Goal: Task Accomplishment & Management: Use online tool/utility

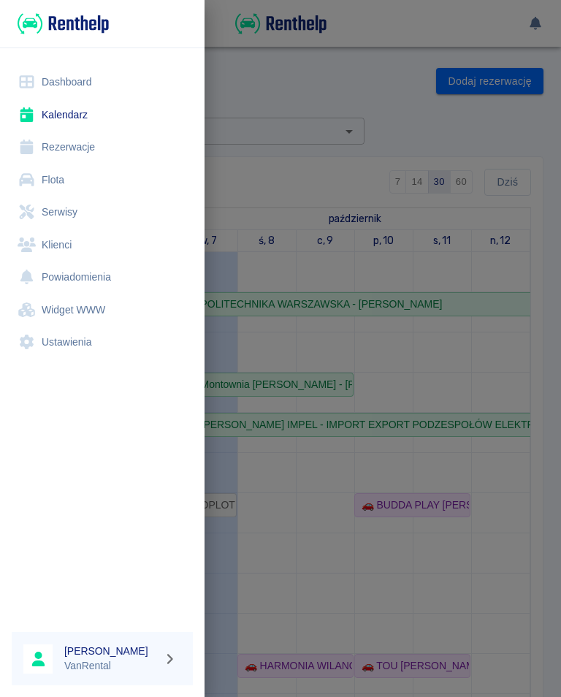
scroll to position [183, 0]
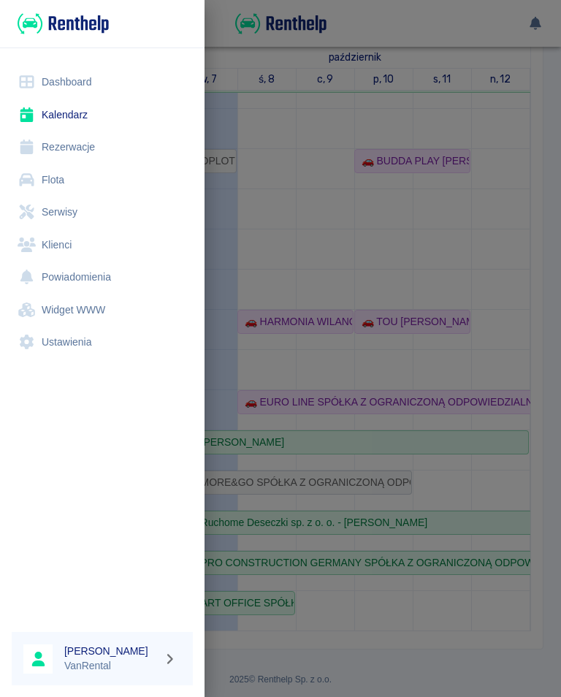
click at [82, 145] on link "Rezerwacje" at bounding box center [102, 147] width 181 height 33
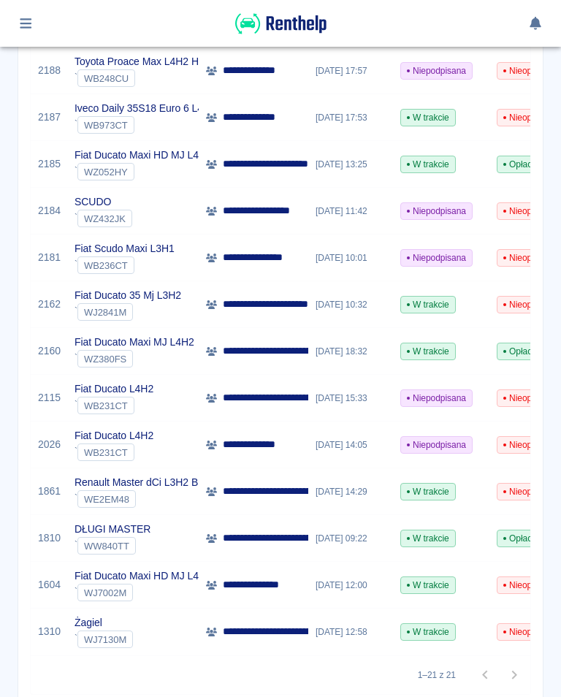
scroll to position [638, 0]
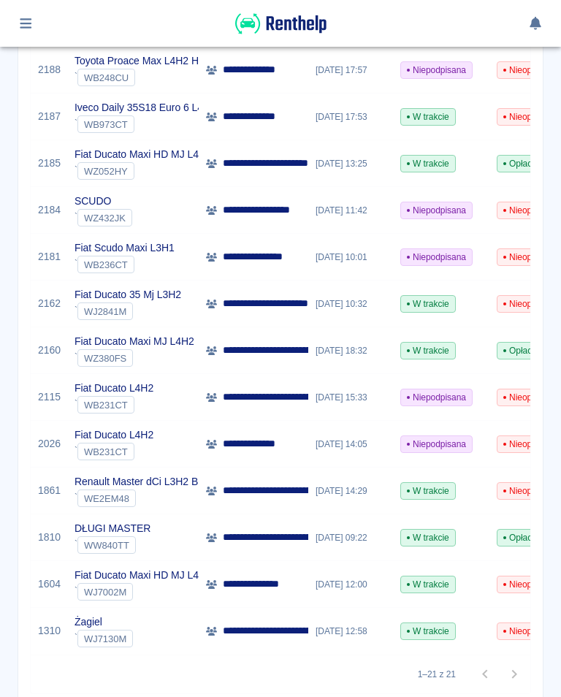
click at [26, 13] on button "button" at bounding box center [26, 23] width 28 height 25
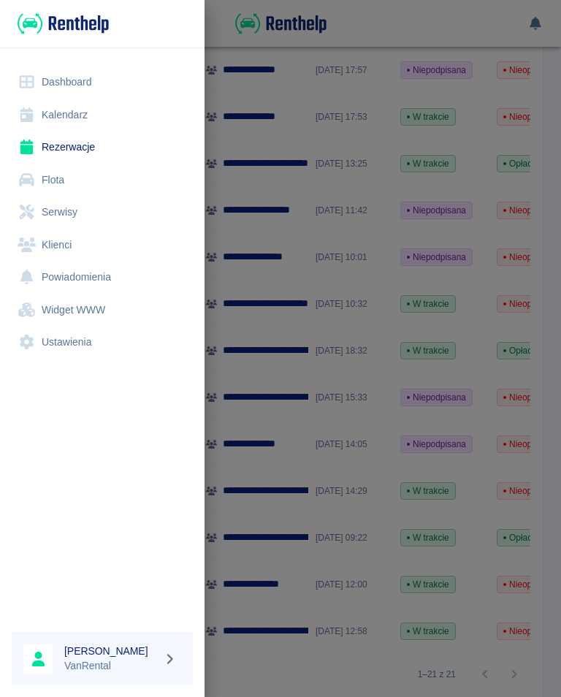
click at [53, 113] on link "Kalendarz" at bounding box center [102, 115] width 181 height 33
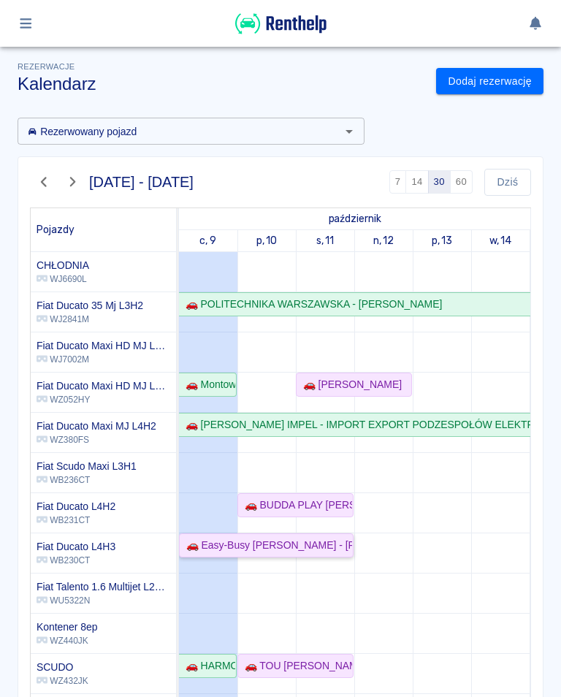
click at [213, 543] on div "🚗 Easy-Busy Zbigniew Bagiński - Michał Matuszkiewicz" at bounding box center [266, 544] width 172 height 15
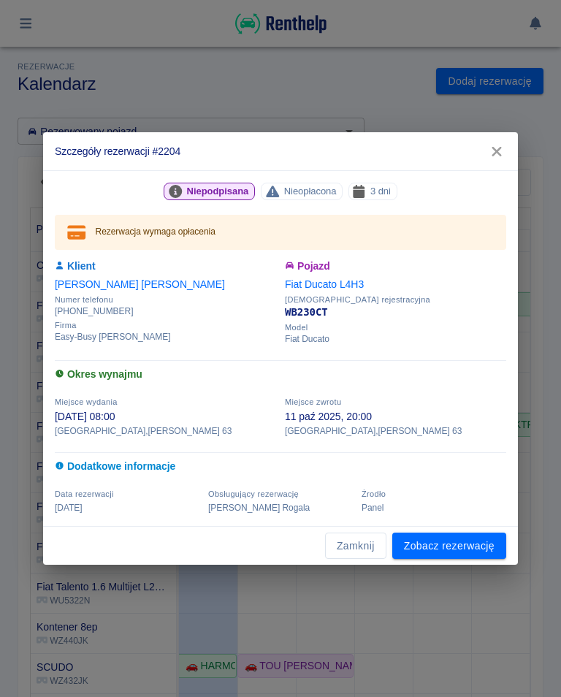
click at [457, 547] on link "Zobacz rezerwację" at bounding box center [449, 545] width 114 height 27
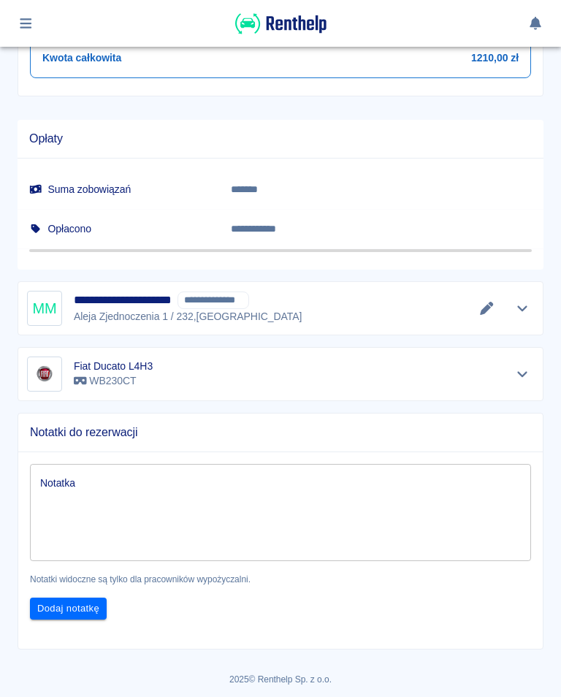
scroll to position [767, 0]
click at [481, 304] on icon "Edytuj dane" at bounding box center [486, 308] width 17 height 13
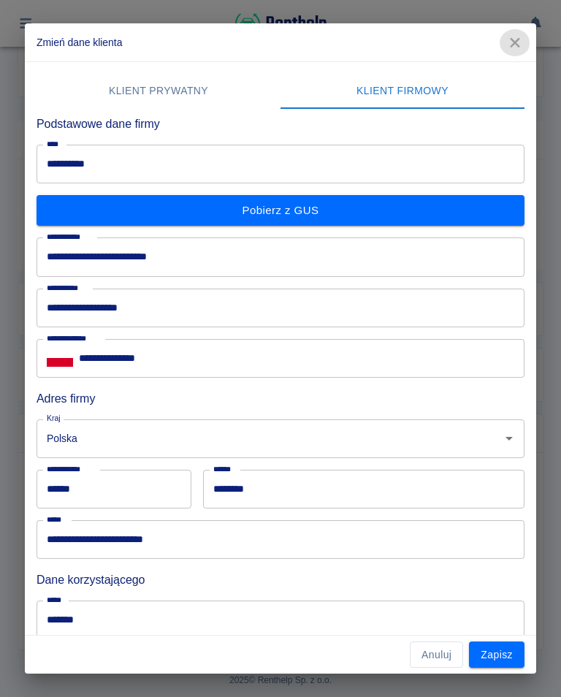
click at [516, 44] on icon "button" at bounding box center [514, 42] width 9 height 9
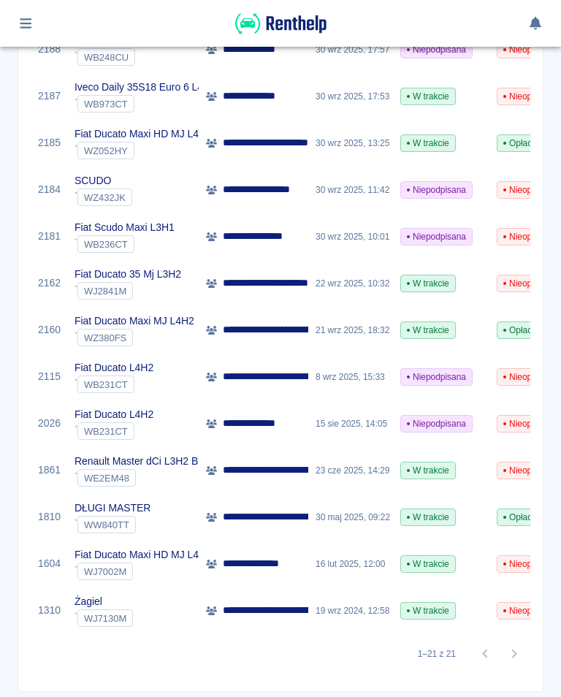
scroll to position [645, 0]
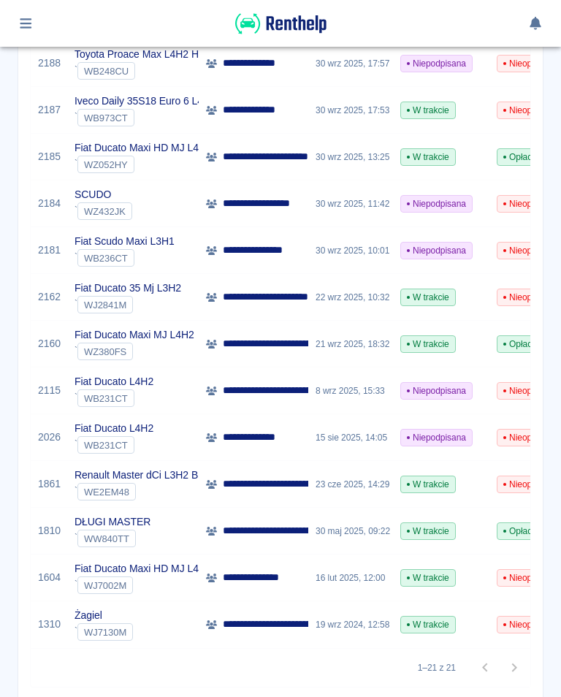
click at [29, 20] on icon "button" at bounding box center [26, 23] width 17 height 13
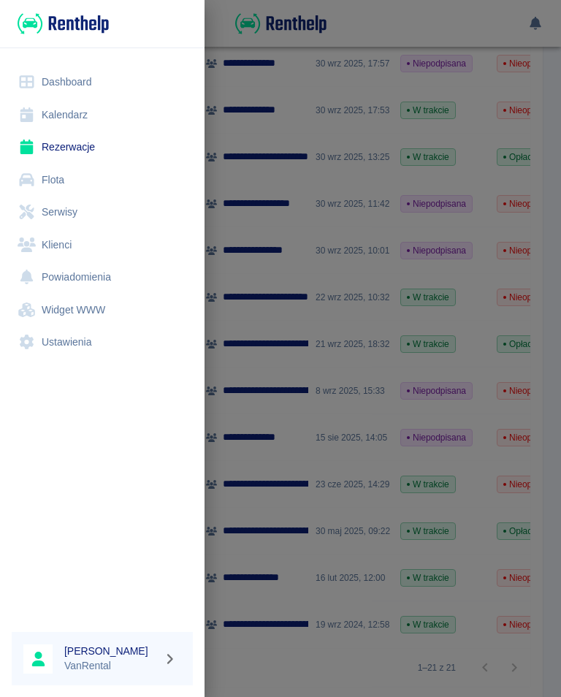
click at [67, 116] on link "Kalendarz" at bounding box center [102, 115] width 181 height 33
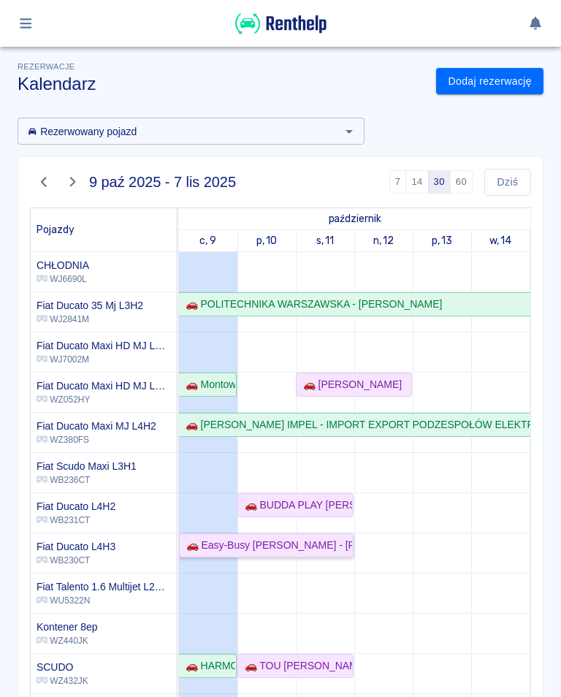
click at [258, 545] on div "🚗 Easy-Busy Zbigniew Bagiński - Michał Matuszkiewicz" at bounding box center [266, 544] width 172 height 15
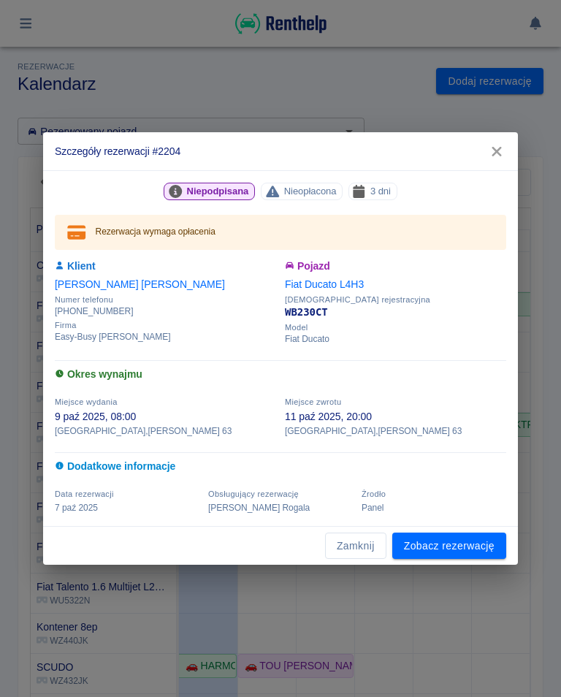
click at [463, 537] on link "Zobacz rezerwację" at bounding box center [449, 545] width 114 height 27
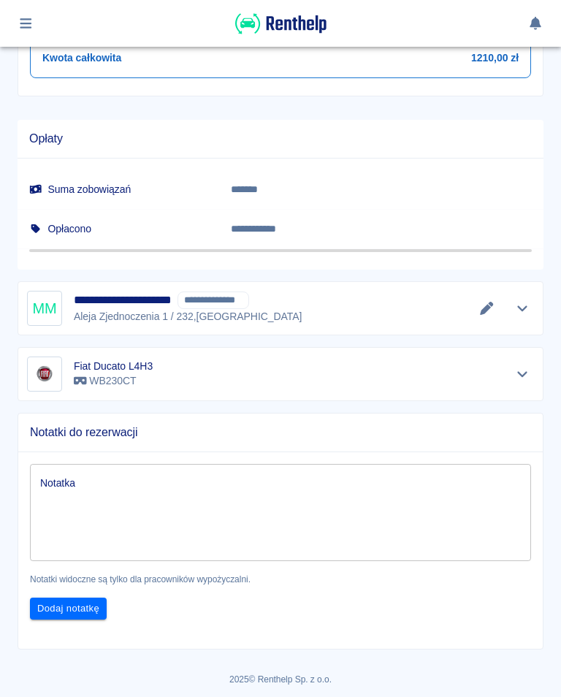
click at [490, 308] on icon "Edytuj dane" at bounding box center [486, 308] width 17 height 13
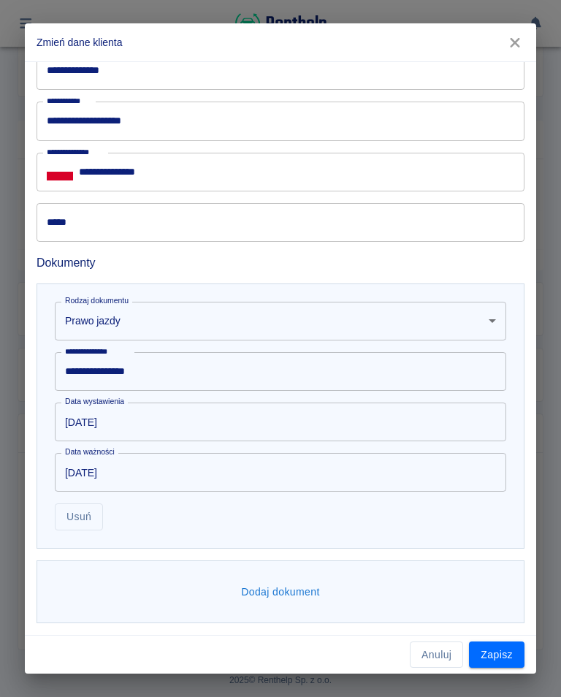
scroll to position [599, 0]
click at [277, 593] on button "Dodaj dokument" at bounding box center [280, 592] width 91 height 27
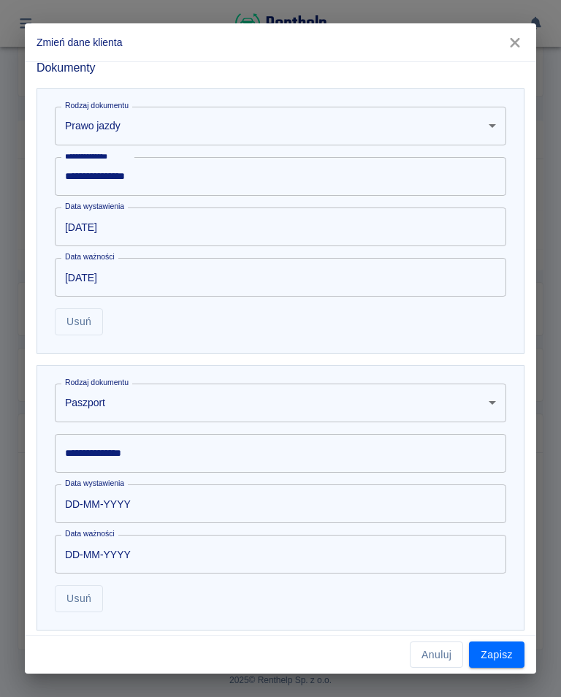
scroll to position [795, 0]
click at [102, 402] on body "**********" at bounding box center [280, 348] width 561 height 697
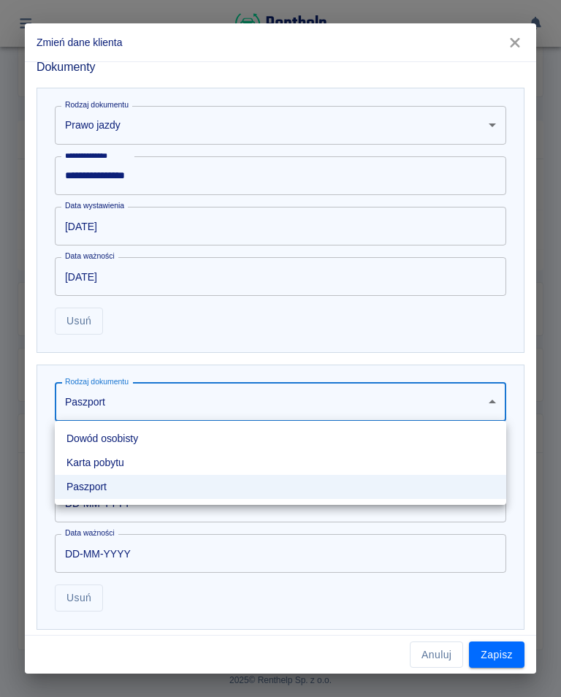
click at [128, 436] on li "Dowód osobisty" at bounding box center [280, 438] width 451 height 24
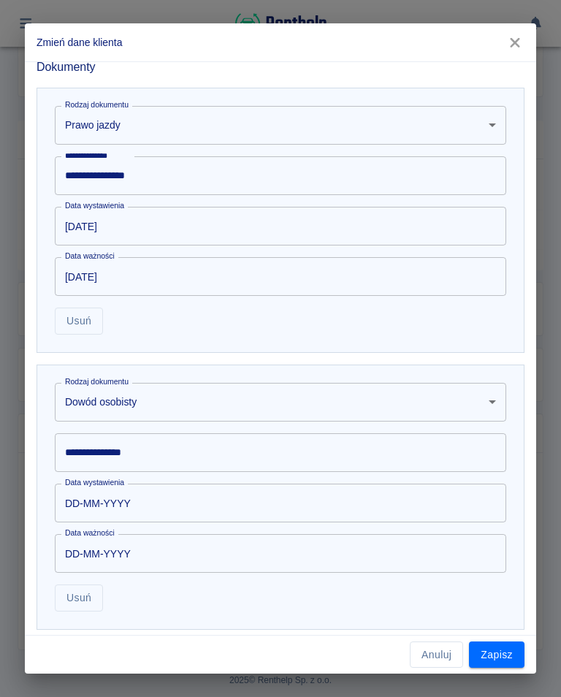
click at [107, 461] on input "**********" at bounding box center [280, 452] width 451 height 39
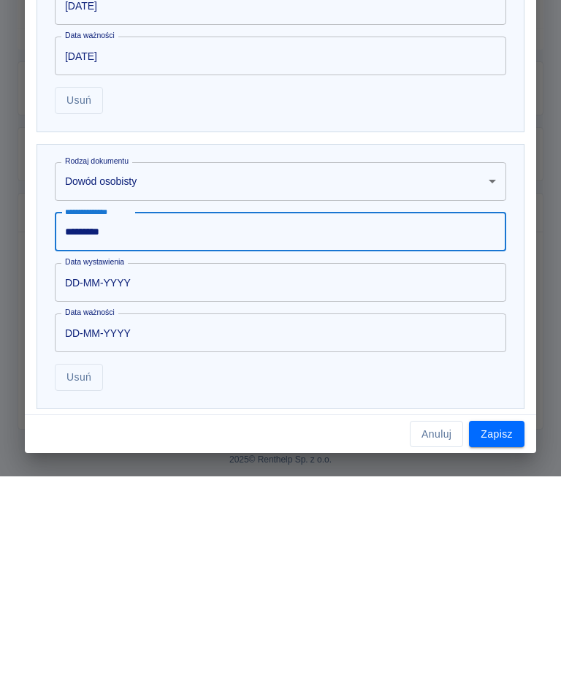
type input "*********"
click at [142, 483] on input "DD-MM-YYYY" at bounding box center [275, 502] width 441 height 39
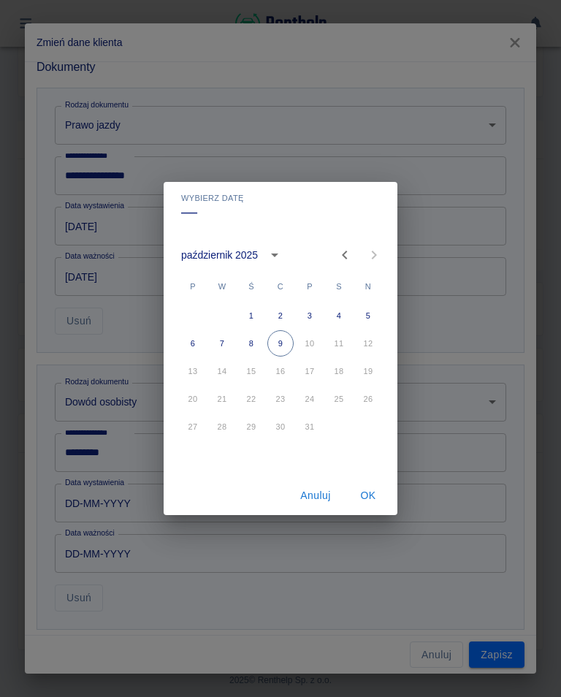
click at [275, 251] on icon "calendar view is open, switch to year view" at bounding box center [275, 255] width 18 height 18
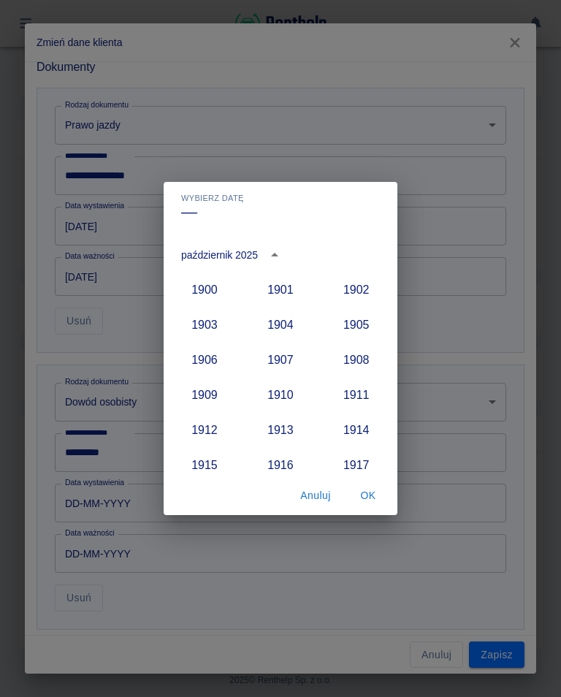
scroll to position [1352, 0]
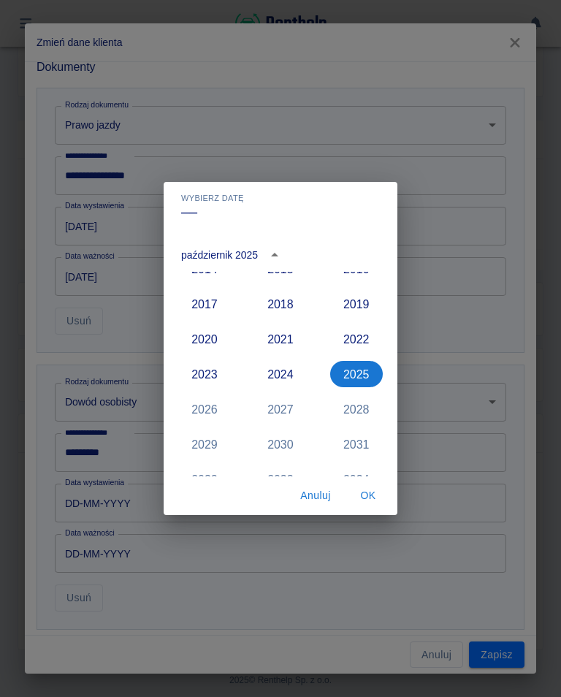
click at [288, 338] on button "2021" at bounding box center [280, 339] width 53 height 26
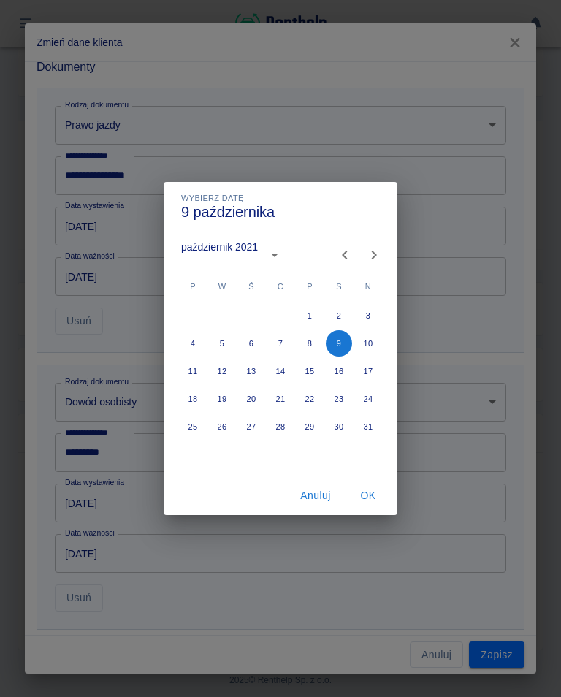
type input "09-10-2021"
type input "09-10-2031"
click at [343, 262] on icon "Previous month" at bounding box center [345, 255] width 18 height 18
click at [342, 261] on icon "Previous month" at bounding box center [345, 255] width 18 height 18
click at [340, 259] on icon "Previous month" at bounding box center [345, 255] width 18 height 18
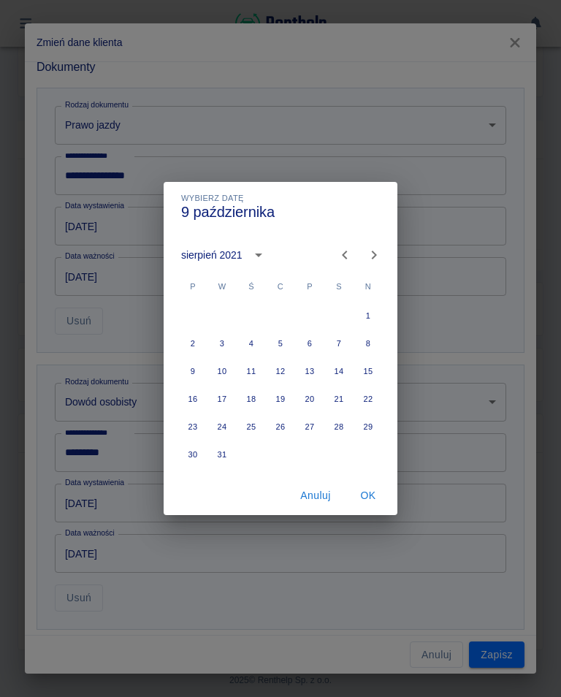
click at [340, 259] on icon "Previous month" at bounding box center [345, 255] width 18 height 18
click at [342, 256] on icon "Previous month" at bounding box center [345, 255] width 18 height 18
click at [345, 261] on icon "Previous month" at bounding box center [345, 255] width 18 height 18
click at [345, 258] on icon "Previous month" at bounding box center [344, 254] width 5 height 9
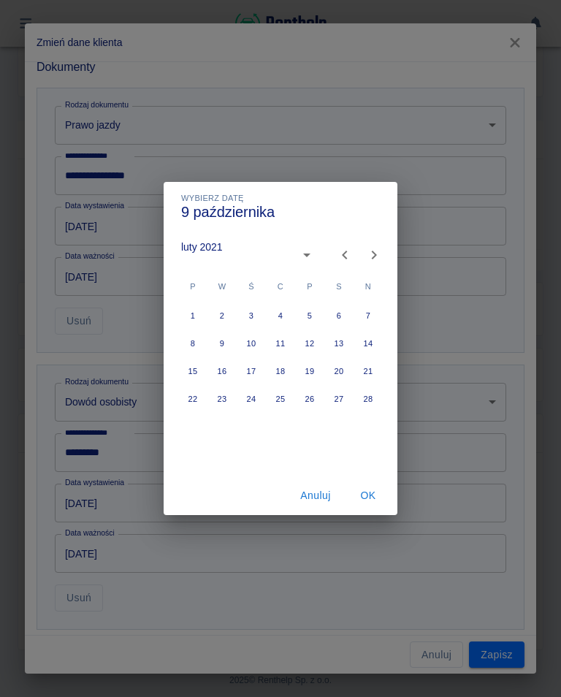
click at [345, 258] on icon "Previous month" at bounding box center [344, 254] width 5 height 9
click at [335, 264] on button "Previous month" at bounding box center [344, 254] width 29 height 29
click at [387, 254] on button "Next month" at bounding box center [373, 254] width 29 height 29
click at [386, 254] on button "Next month" at bounding box center [373, 254] width 29 height 29
click at [383, 258] on button "Next month" at bounding box center [373, 254] width 29 height 29
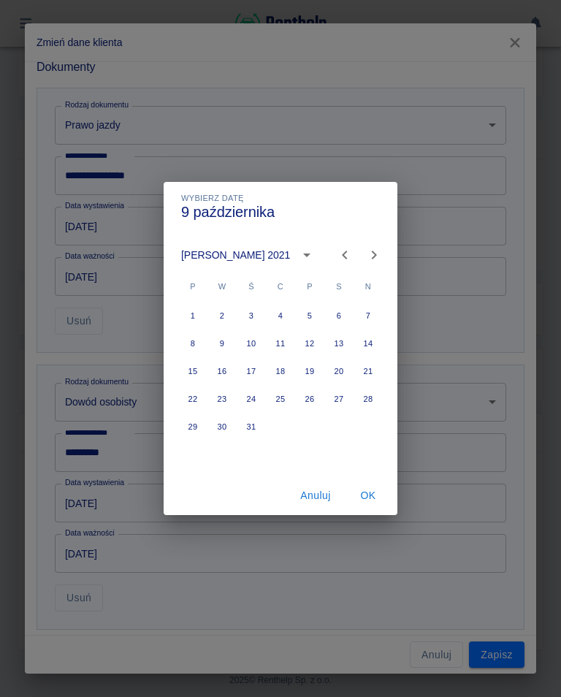
click at [383, 257] on button "Next month" at bounding box center [373, 254] width 29 height 29
click at [381, 256] on icon "Next month" at bounding box center [374, 255] width 18 height 18
click at [381, 255] on icon "Next month" at bounding box center [374, 255] width 18 height 18
click at [381, 256] on icon "Next month" at bounding box center [374, 255] width 18 height 18
click at [380, 256] on icon "Next month" at bounding box center [374, 255] width 18 height 18
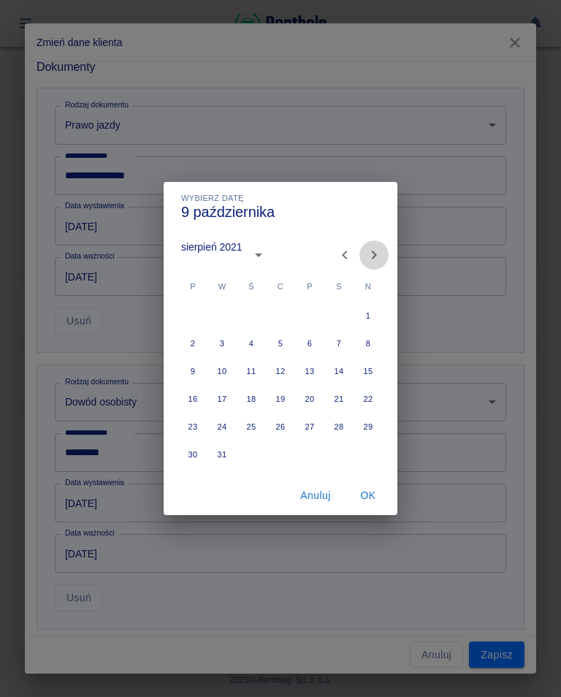
click at [379, 253] on icon "Next month" at bounding box center [374, 255] width 18 height 18
click at [374, 256] on icon "Next month" at bounding box center [374, 254] width 5 height 9
click at [373, 256] on icon "Next month" at bounding box center [374, 255] width 18 height 18
click at [375, 253] on icon "Next month" at bounding box center [374, 254] width 5 height 9
click at [256, 313] on button "1" at bounding box center [251, 315] width 26 height 26
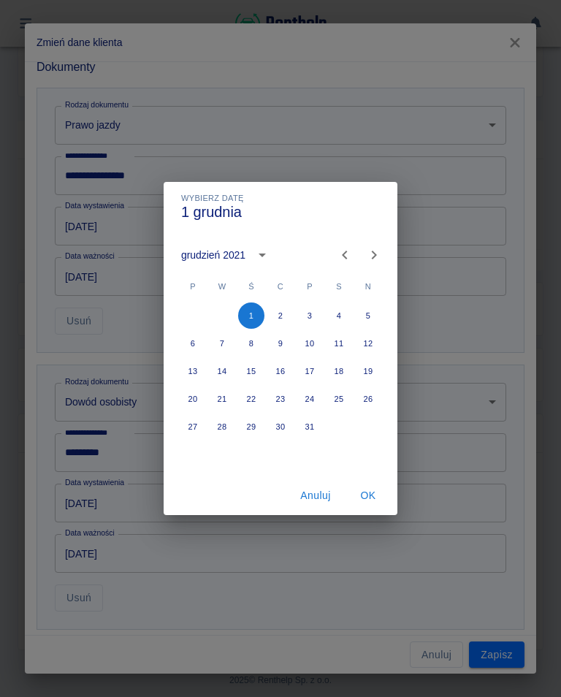
type input "01-12-2021"
type input "01-12-2031"
click at [377, 491] on button "OK" at bounding box center [368, 495] width 47 height 27
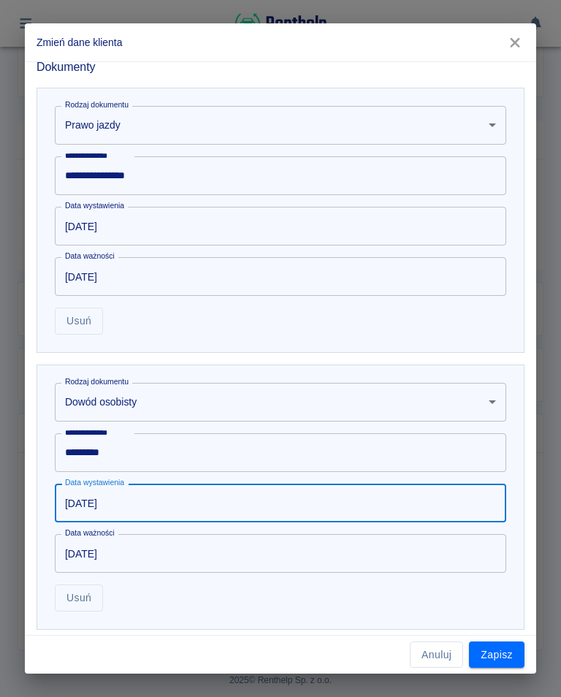
click at [500, 658] on button "Zapisz" at bounding box center [497, 654] width 56 height 27
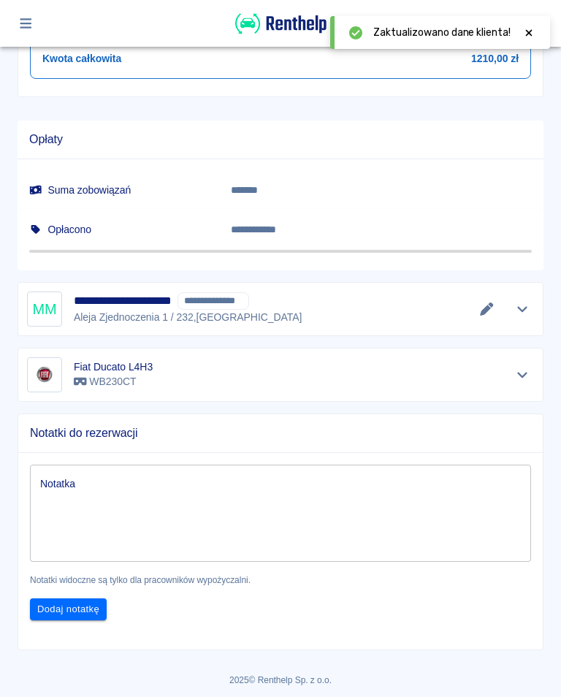
click at [478, 37] on span "Zaktualizowano dane klienta!" at bounding box center [441, 32] width 137 height 15
click at [528, 37] on icon at bounding box center [528, 33] width 13 height 10
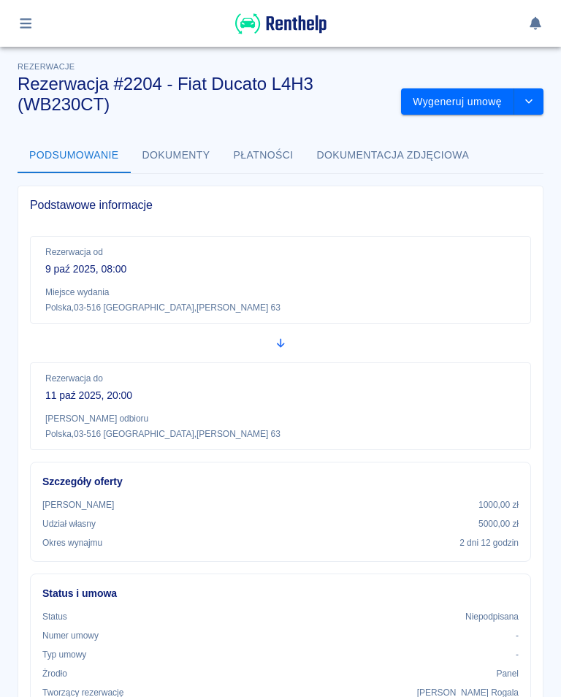
scroll to position [0, 0]
click at [487, 98] on button "Wygeneruj umowę" at bounding box center [457, 101] width 113 height 27
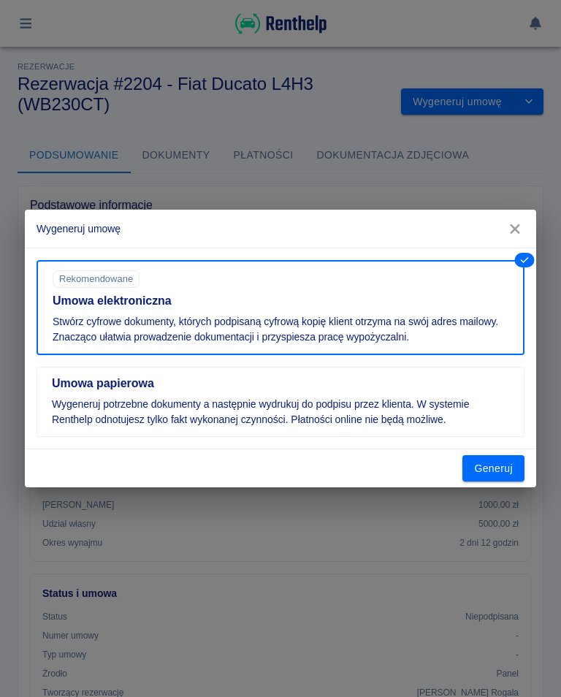
click at [503, 469] on button "Generuj" at bounding box center [493, 468] width 62 height 27
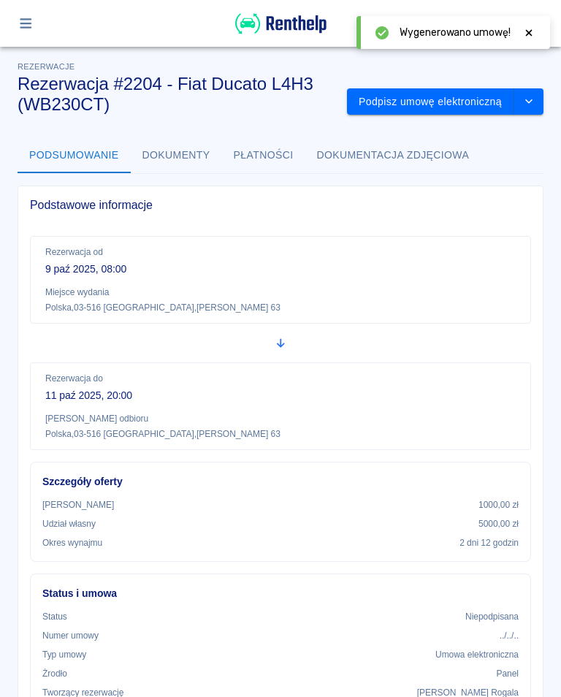
scroll to position [-1, 0]
click at [455, 98] on button "Podpisz umowę elektroniczną" at bounding box center [430, 101] width 167 height 27
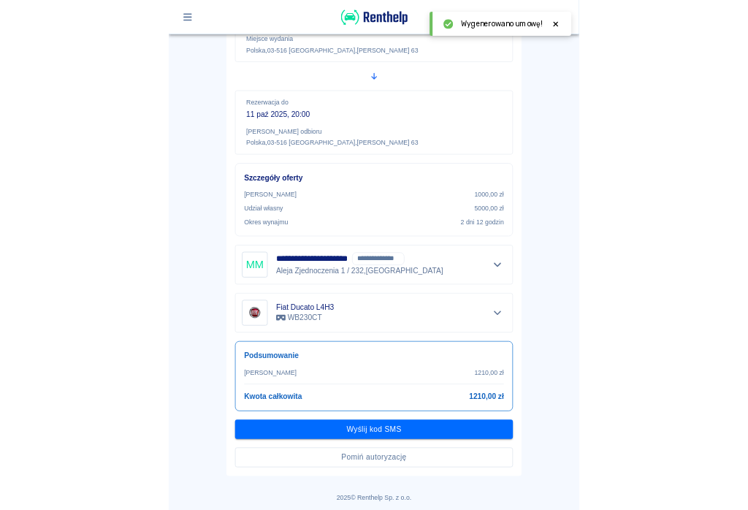
scroll to position [196, 0]
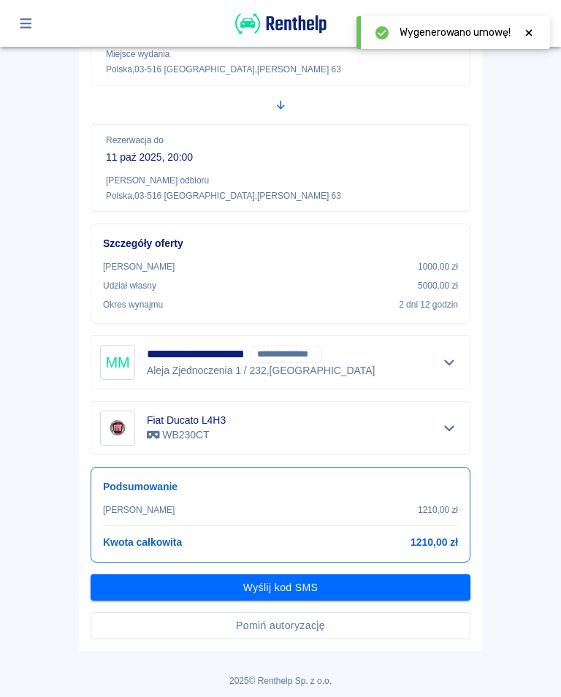
click at [283, 582] on button "Wyślij kod SMS" at bounding box center [281, 587] width 380 height 27
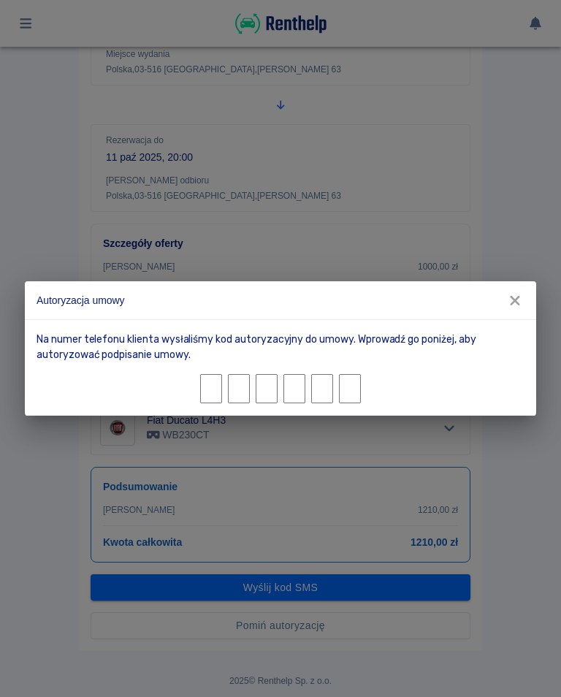
click at [534, 462] on div "Autoryzacja umowy Na numer telefonu klienta wysłaliśmy kod autoryzacyjny do umo…" at bounding box center [280, 348] width 561 height 697
click at [528, 299] on button "button" at bounding box center [515, 300] width 31 height 27
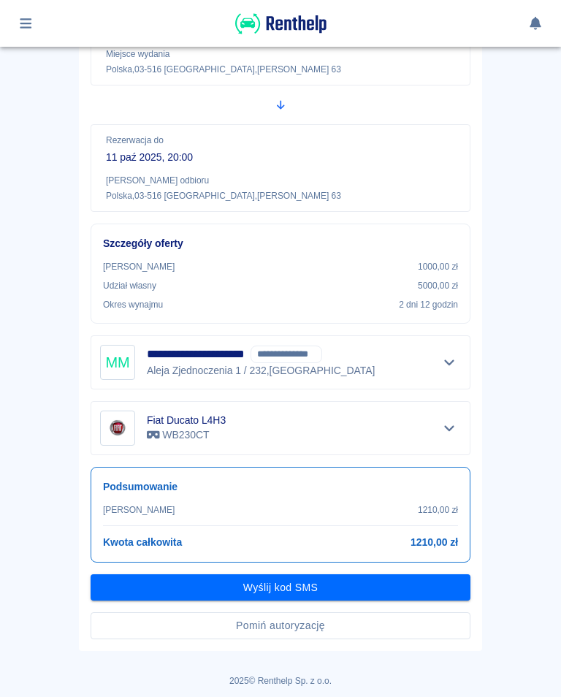
click at [294, 588] on button "Wyślij kod SMS" at bounding box center [281, 587] width 380 height 27
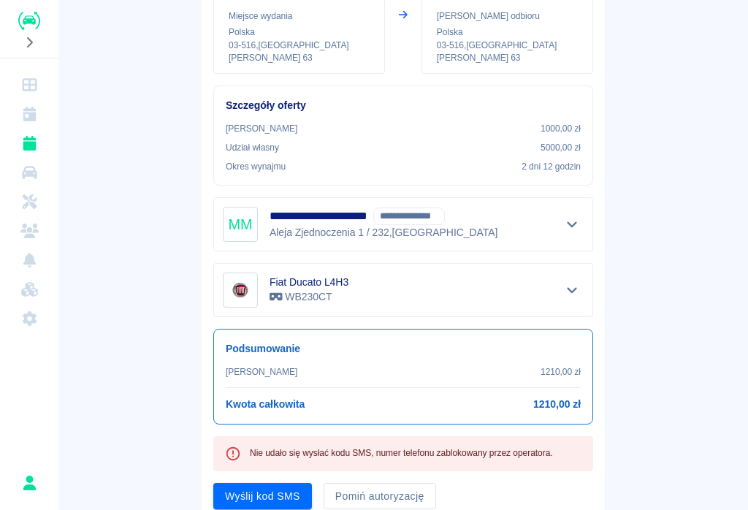
click at [261, 494] on button "Wyślij kod SMS" at bounding box center [262, 496] width 99 height 27
click at [259, 501] on button "Wyślij kod SMS" at bounding box center [262, 496] width 99 height 27
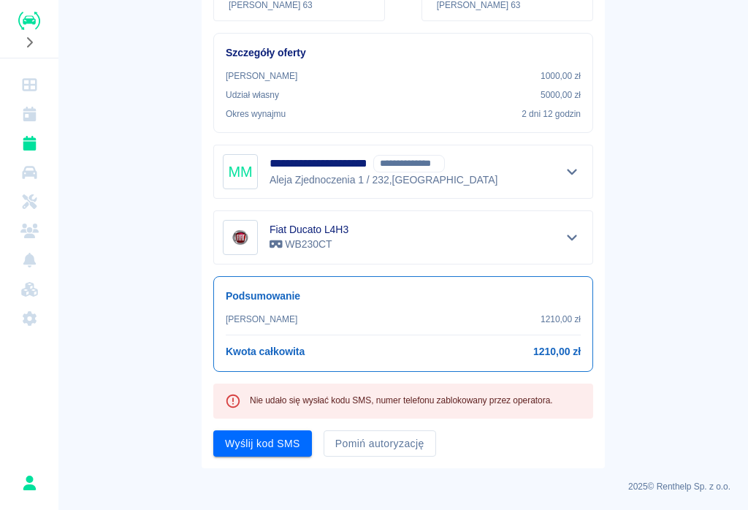
click at [378, 445] on button "Pomiń autoryzację" at bounding box center [380, 443] width 112 height 27
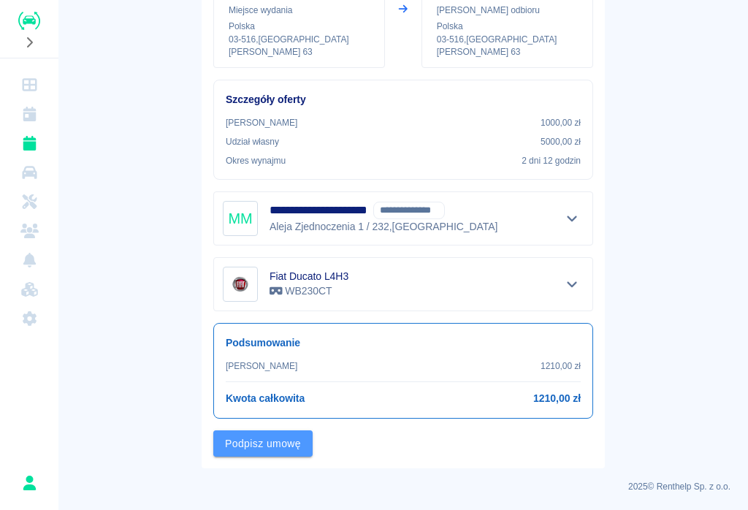
click at [281, 443] on button "Podpisz umowę" at bounding box center [262, 443] width 99 height 27
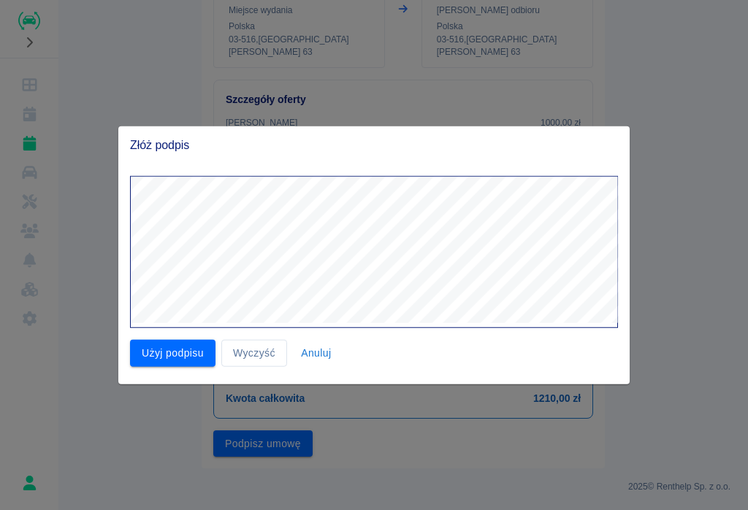
click at [183, 356] on button "Użyj podpisu" at bounding box center [172, 353] width 85 height 27
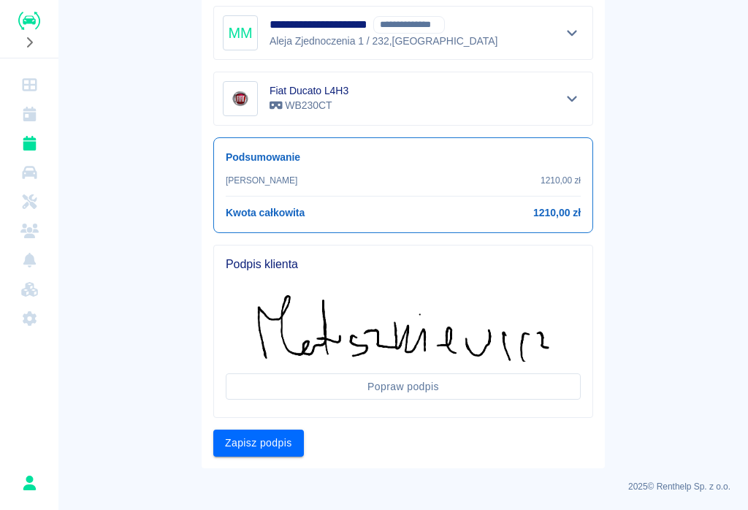
click at [259, 450] on button "Zapisz podpis" at bounding box center [258, 442] width 91 height 27
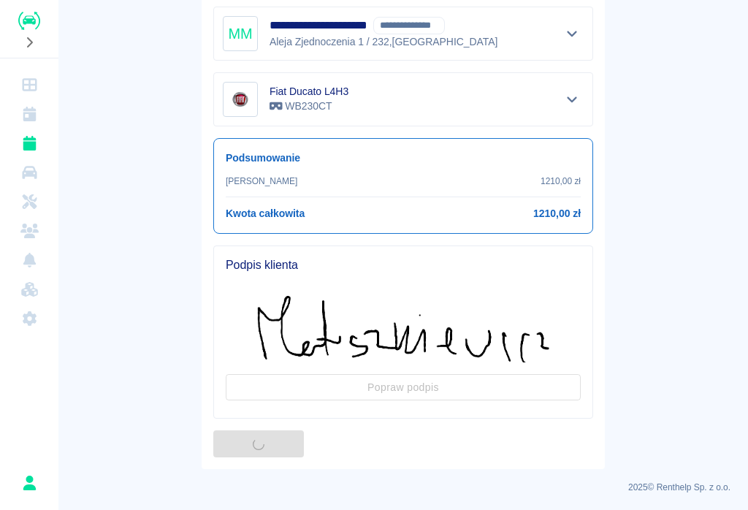
scroll to position [0, 0]
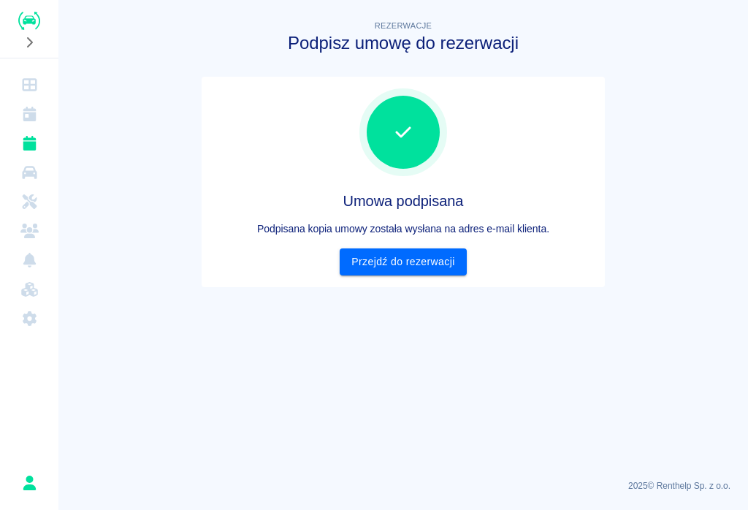
click at [417, 256] on link "Przejdź do rezerwacji" at bounding box center [403, 261] width 126 height 27
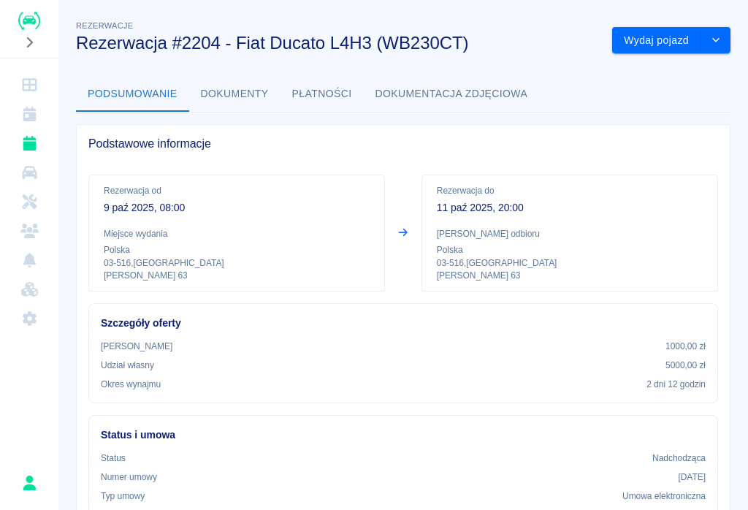
click at [560, 38] on button "Wydaj pojazd" at bounding box center [656, 40] width 89 height 27
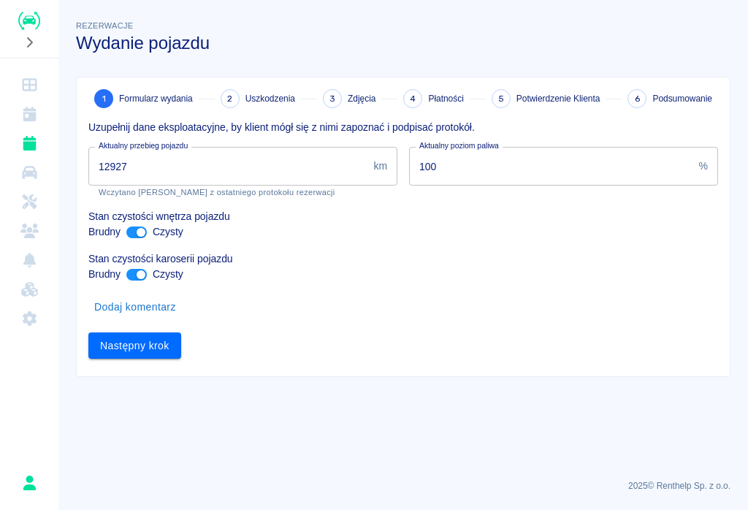
type input "12927"
click at [139, 343] on button "Następny krok" at bounding box center [134, 345] width 93 height 27
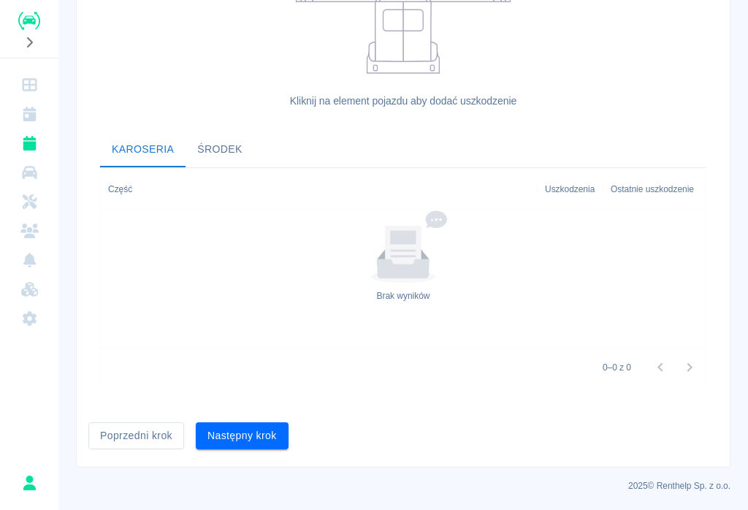
scroll to position [402, 0]
click at [256, 439] on button "Następny krok" at bounding box center [242, 435] width 93 height 27
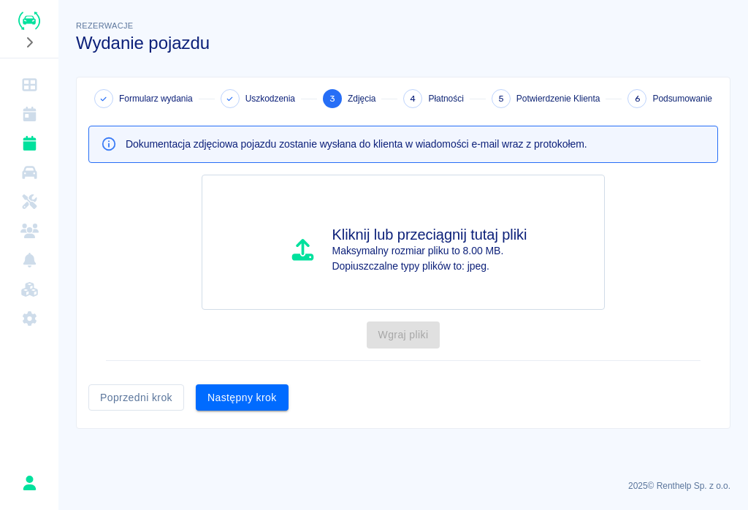
click at [243, 405] on button "Następny krok" at bounding box center [242, 397] width 93 height 27
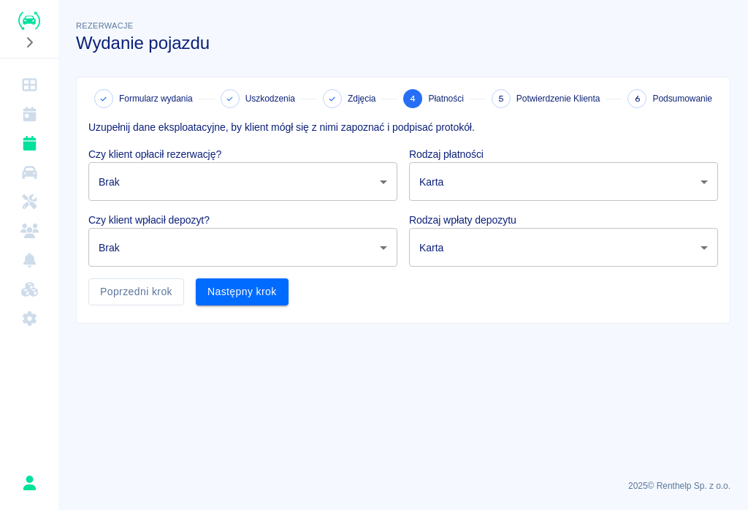
click at [372, 185] on body "Używamy plików Cookies, by zapewnić Ci najlepsze możliwe doświadczenie. Aby dow…" at bounding box center [374, 255] width 748 height 510
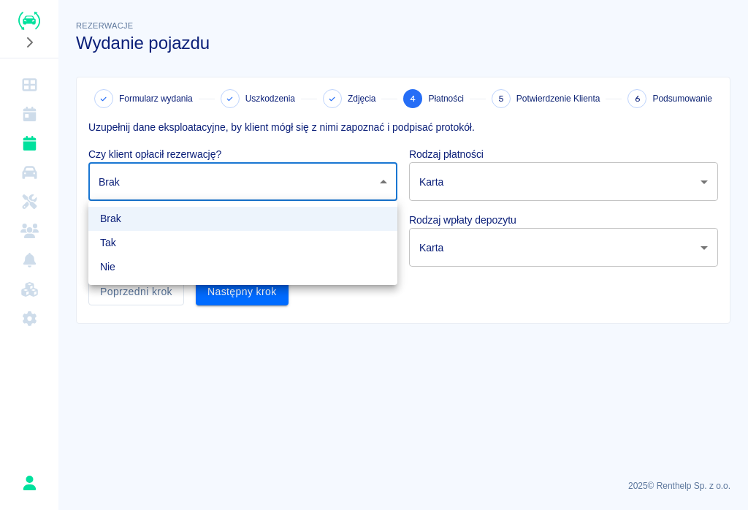
click at [199, 244] on li "Tak" at bounding box center [242, 243] width 309 height 24
type input "true"
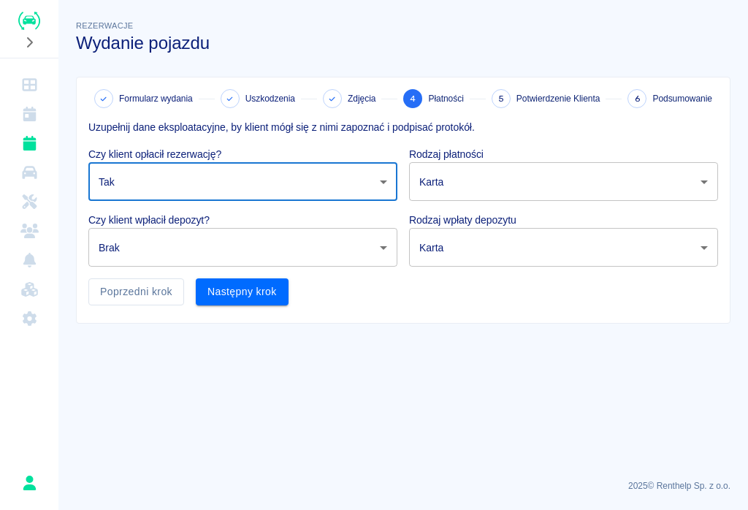
click at [386, 250] on body "Używamy plików Cookies, by zapewnić Ci najlepsze możliwe doświadczenie. Aby dow…" at bounding box center [374, 255] width 748 height 510
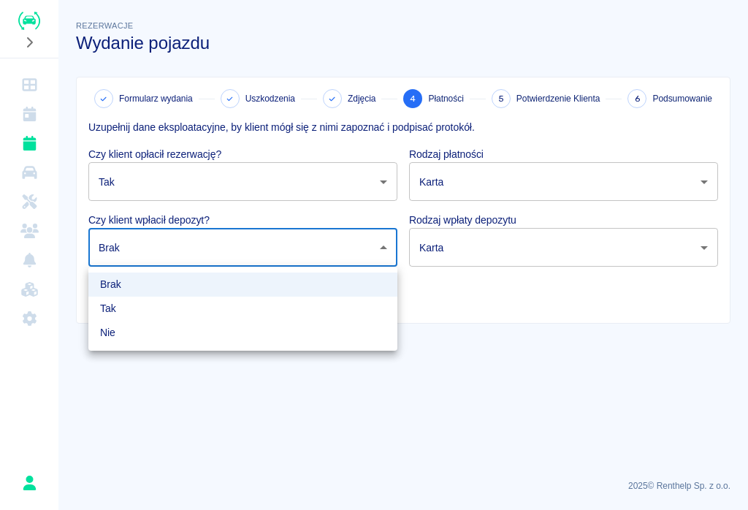
click at [215, 312] on li "Tak" at bounding box center [242, 308] width 309 height 24
type input "true"
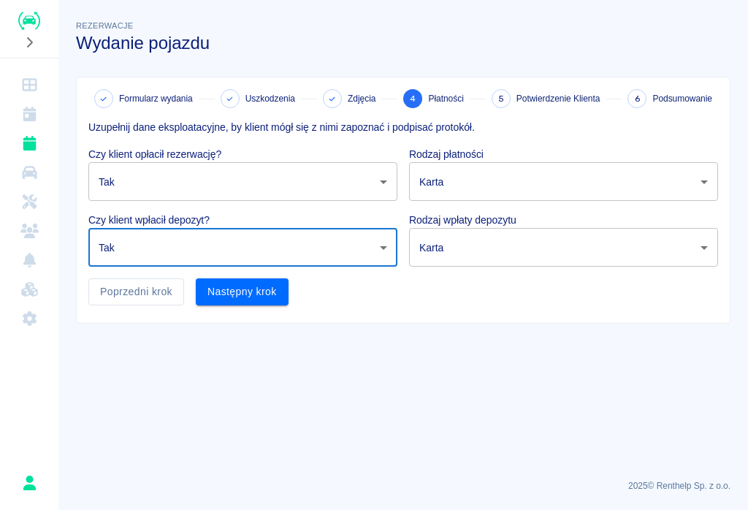
click at [560, 188] on body "Używamy plików Cookies, by zapewnić Ci najlepsze możliwe doświadczenie. Aby dow…" at bounding box center [374, 255] width 748 height 510
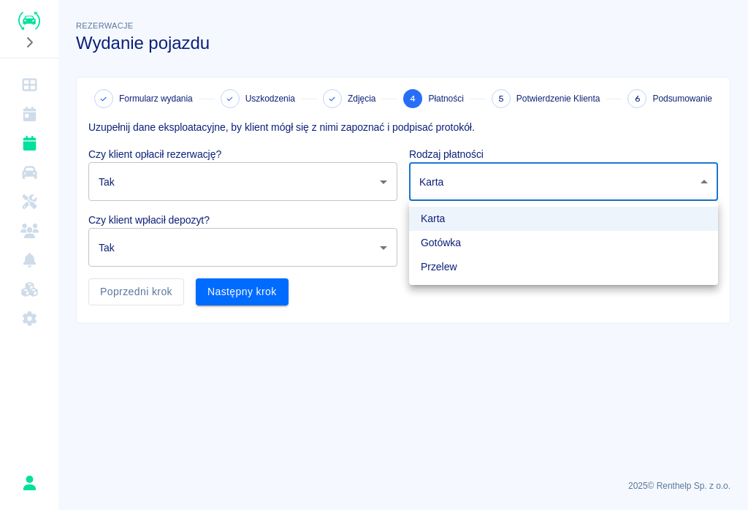
click at [460, 278] on li "Przelew" at bounding box center [563, 267] width 309 height 24
type input "bank_transfer"
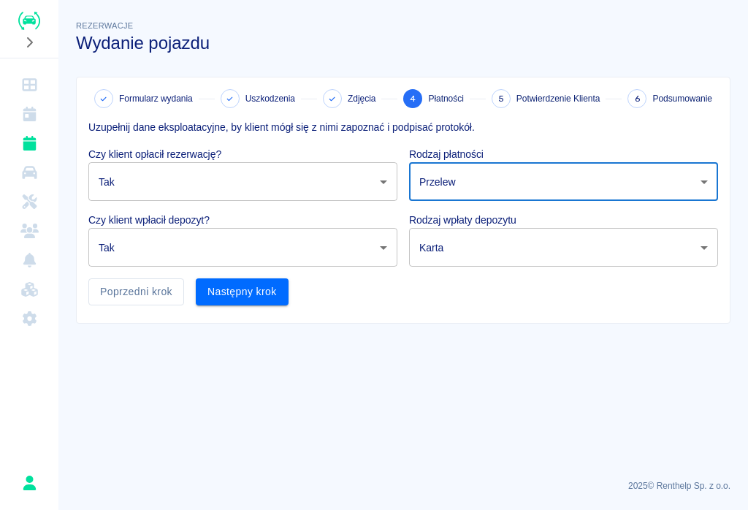
click at [560, 246] on body "Używamy plików Cookies, by zapewnić Ci najlepsze możliwe doświadczenie. Aby dow…" at bounding box center [374, 255] width 748 height 510
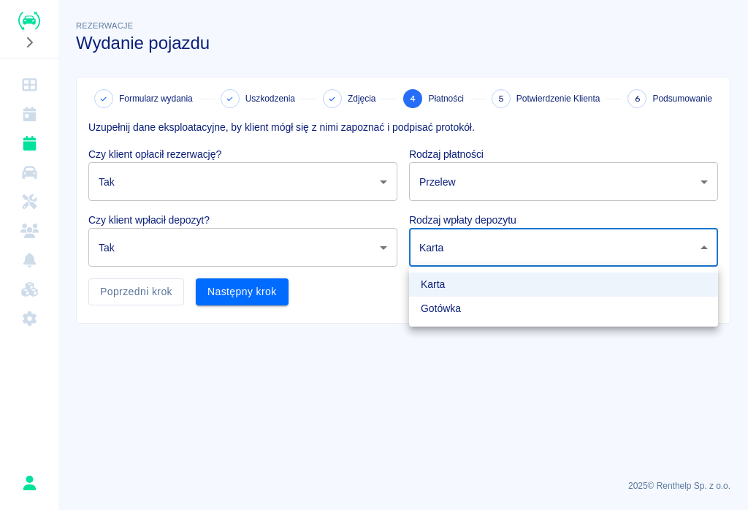
click at [451, 310] on li "Gotówka" at bounding box center [563, 308] width 309 height 24
type input "cash"
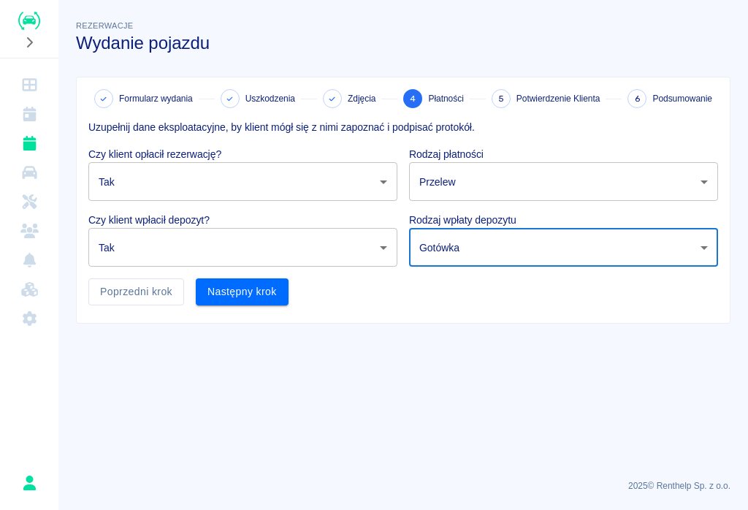
click at [247, 295] on button "Następny krok" at bounding box center [242, 291] width 93 height 27
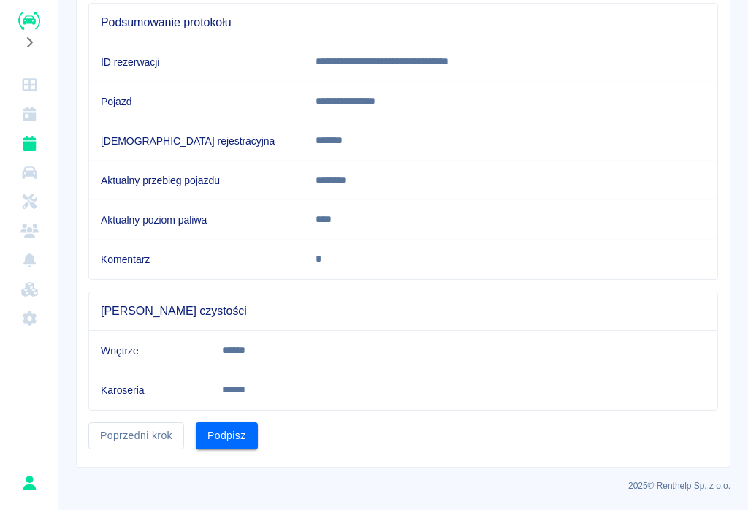
scroll to position [143, 0]
click at [239, 437] on button "Podpisz" at bounding box center [227, 436] width 62 height 27
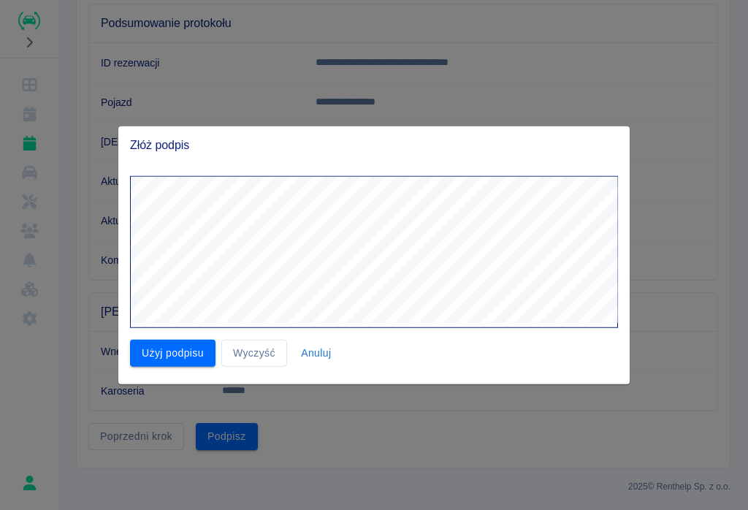
click at [160, 358] on button "Użyj podpisu" at bounding box center [172, 353] width 85 height 27
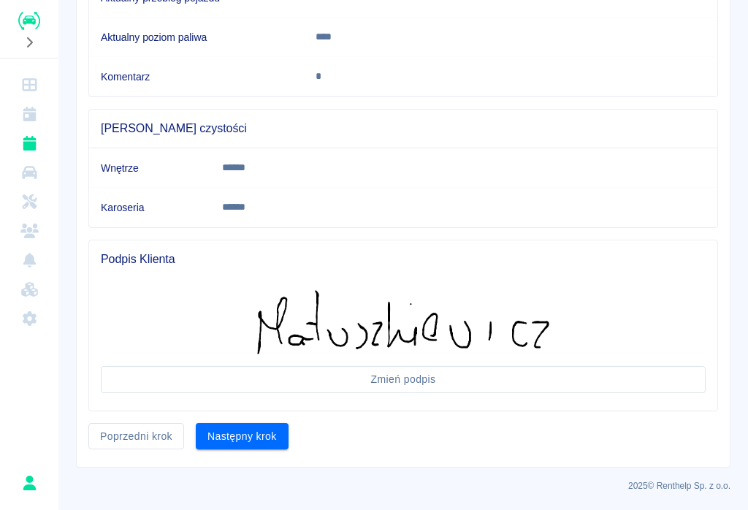
click at [234, 437] on button "Następny krok" at bounding box center [242, 436] width 93 height 27
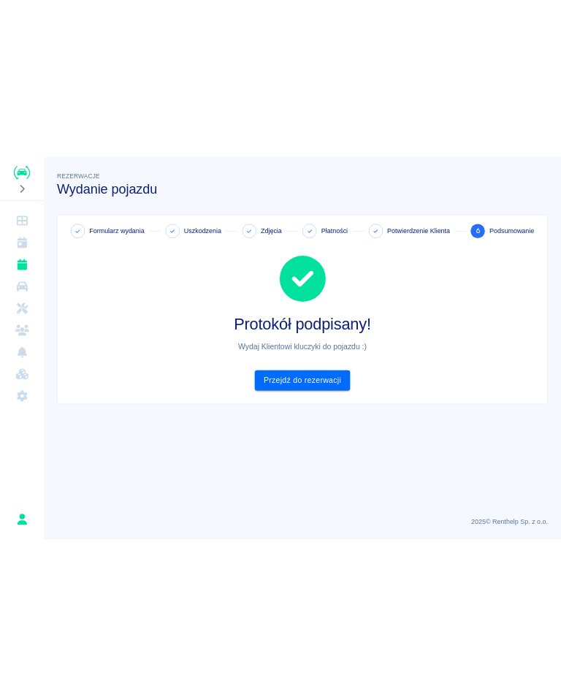
scroll to position [0, 0]
